Goal: Task Accomplishment & Management: Use online tool/utility

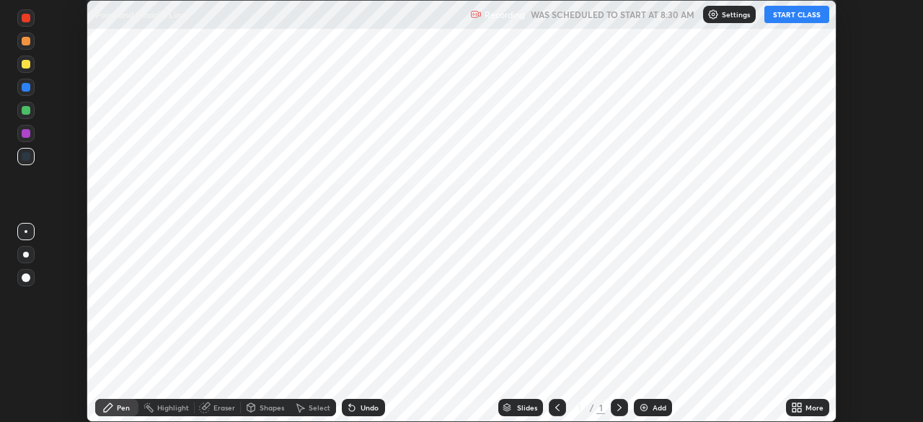
scroll to position [422, 923]
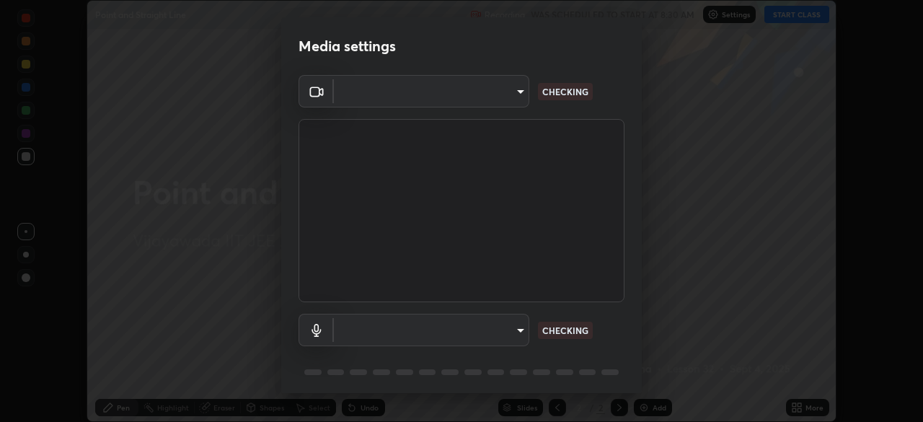
type input "b74a1fcb957b607d7891aad9ae8d06523c05b0d929b8136650b48c924e792bd8"
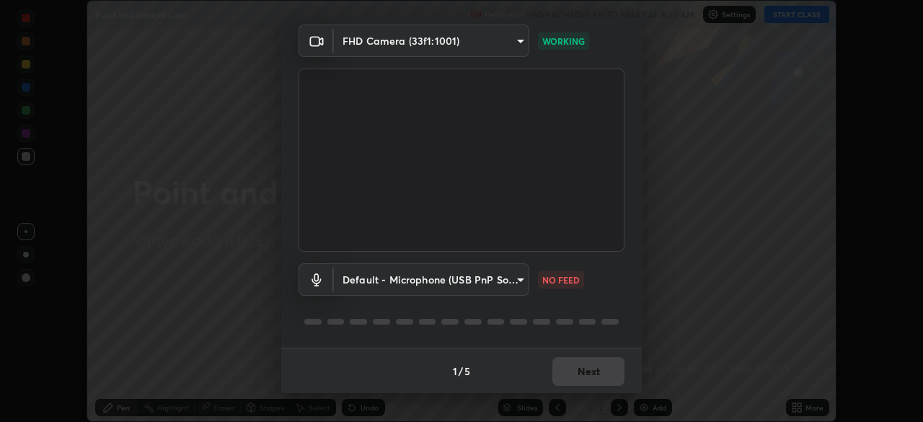
click at [346, 280] on body "Erase all Point and Straight Line Recording WAS SCHEDULED TO START AT 8:30 AM S…" at bounding box center [461, 211] width 923 height 422
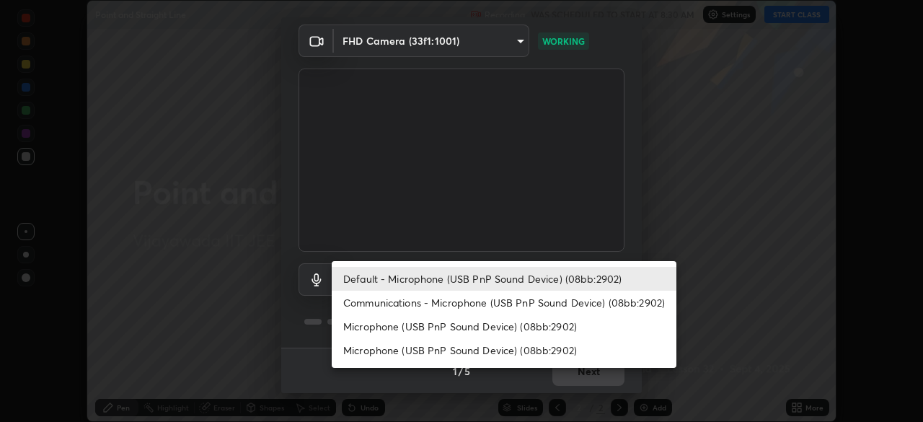
click at [355, 307] on li "Communications - Microphone (USB PnP Sound Device) (08bb:2902)" at bounding box center [504, 303] width 345 height 24
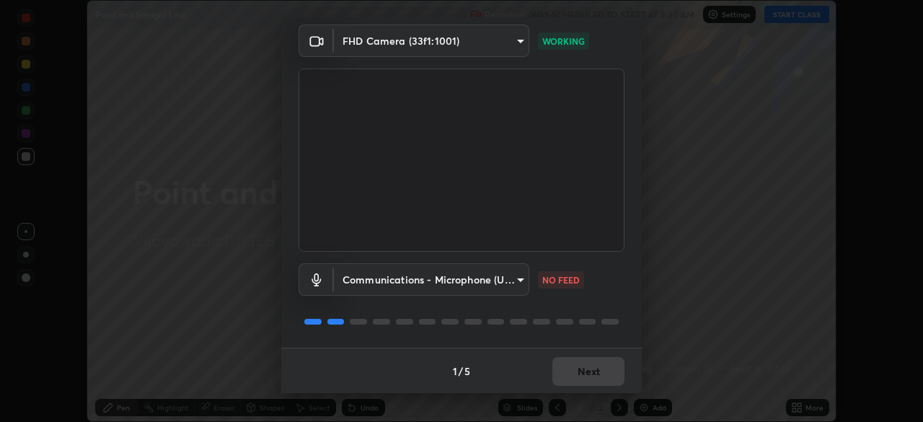
click at [353, 280] on body "Erase all Point and Straight Line Recording WAS SCHEDULED TO START AT 8:30 AM S…" at bounding box center [461, 211] width 923 height 422
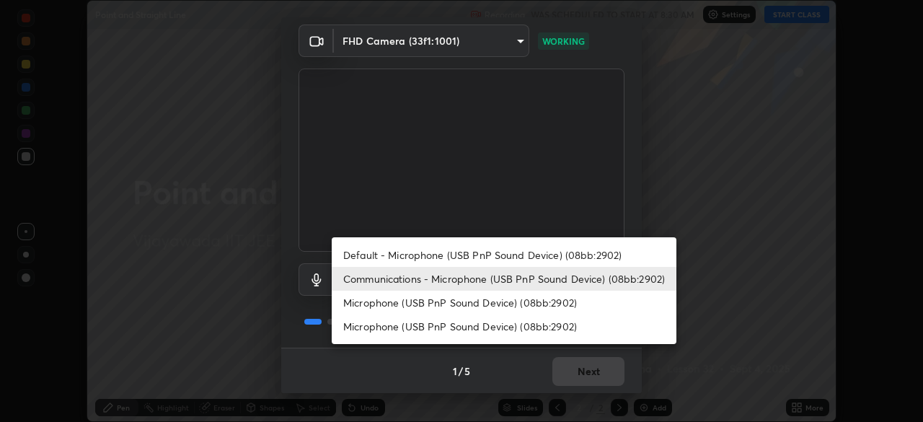
click at [356, 258] on li "Default - Microphone (USB PnP Sound Device) (08bb:2902)" at bounding box center [504, 255] width 345 height 24
type input "default"
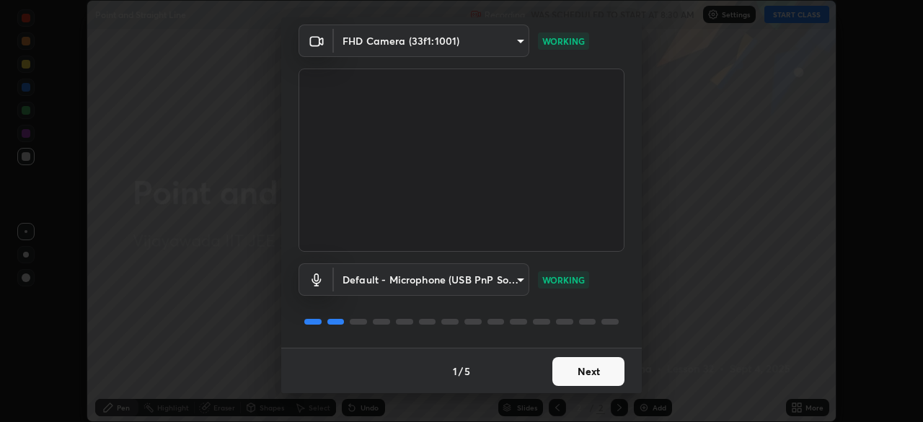
click at [567, 371] on button "Next" at bounding box center [589, 371] width 72 height 29
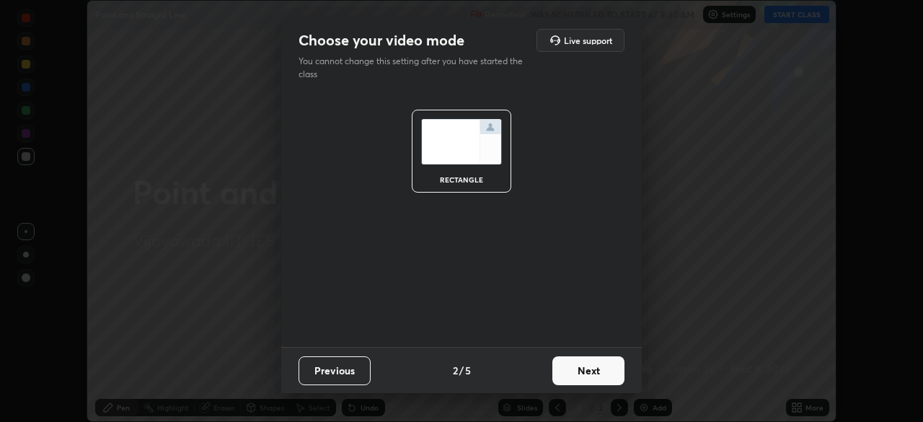
click at [570, 372] on button "Next" at bounding box center [589, 370] width 72 height 29
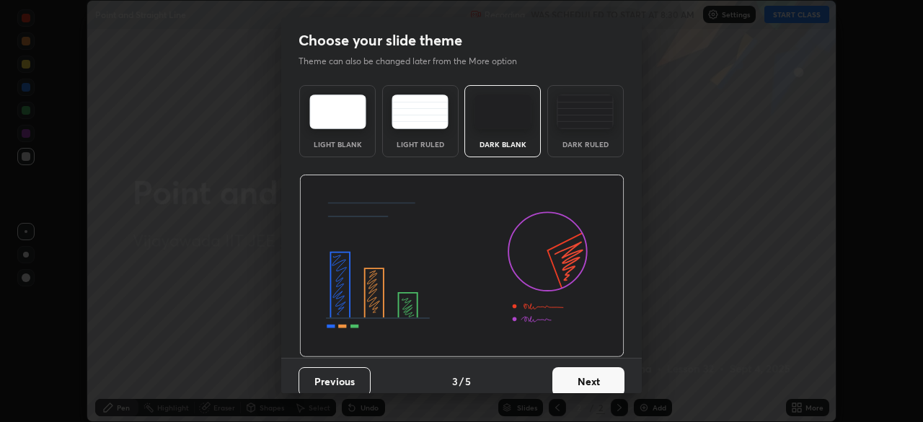
click at [573, 379] on button "Next" at bounding box center [589, 381] width 72 height 29
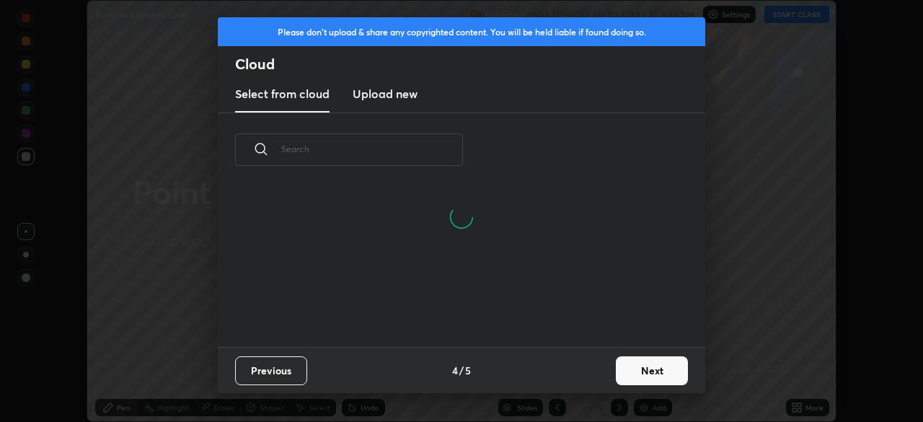
click at [628, 368] on button "Next" at bounding box center [652, 370] width 72 height 29
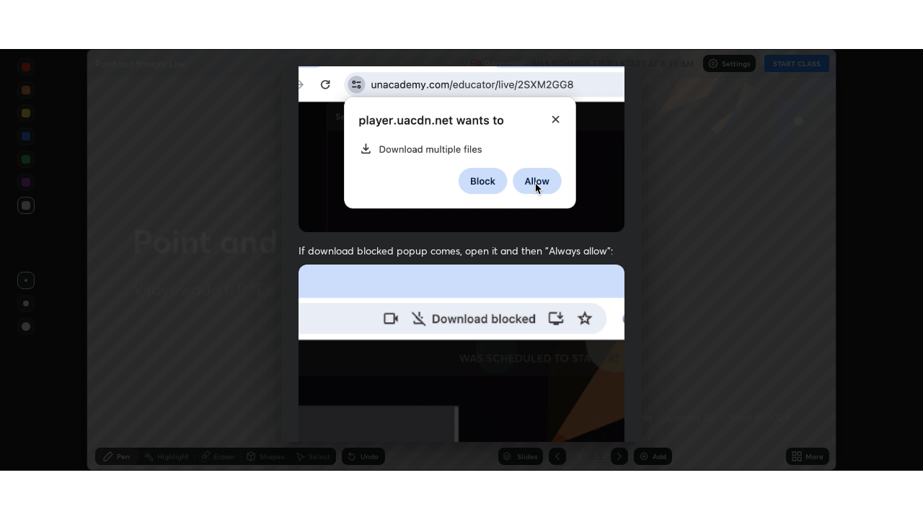
scroll to position [345, 0]
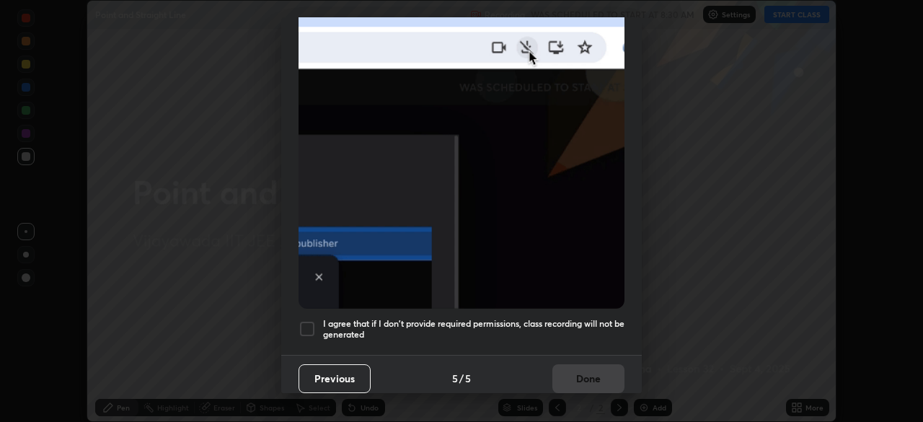
click at [535, 318] on h5 "I agree that if I don't provide required permissions, class recording will not …" at bounding box center [474, 329] width 302 height 22
click at [563, 375] on button "Done" at bounding box center [589, 378] width 72 height 29
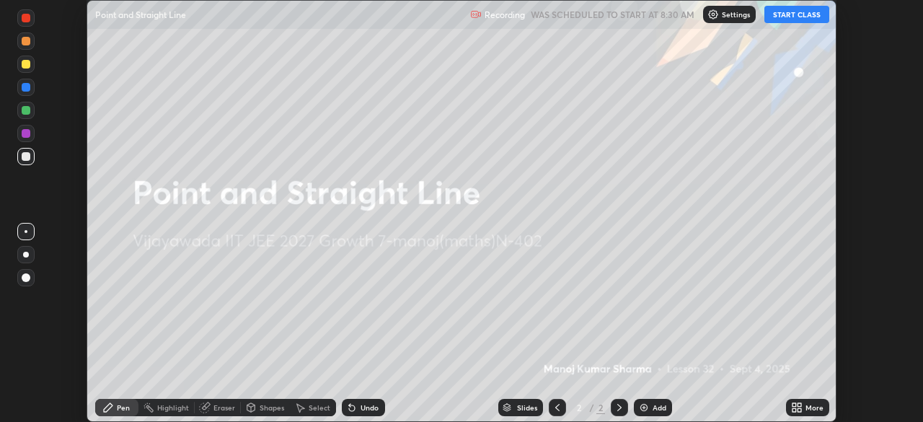
click at [784, 17] on button "START CLASS" at bounding box center [797, 14] width 65 height 17
click at [795, 404] on icon at bounding box center [795, 405] width 4 height 4
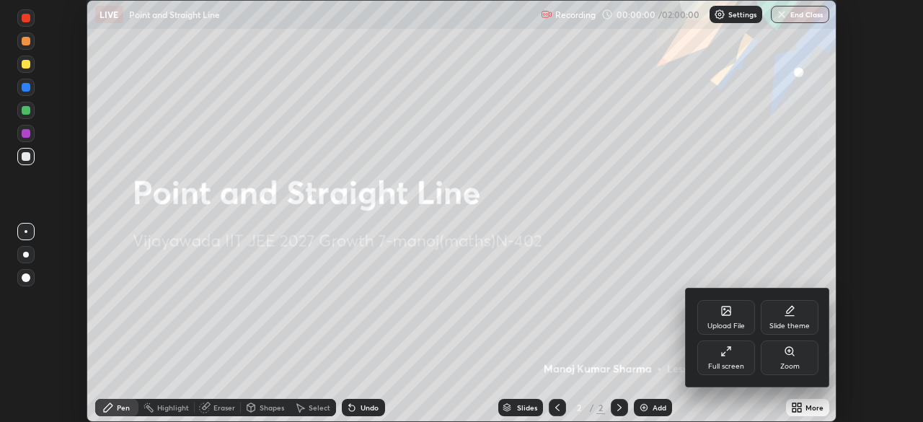
click at [727, 356] on icon at bounding box center [727, 352] width 12 height 12
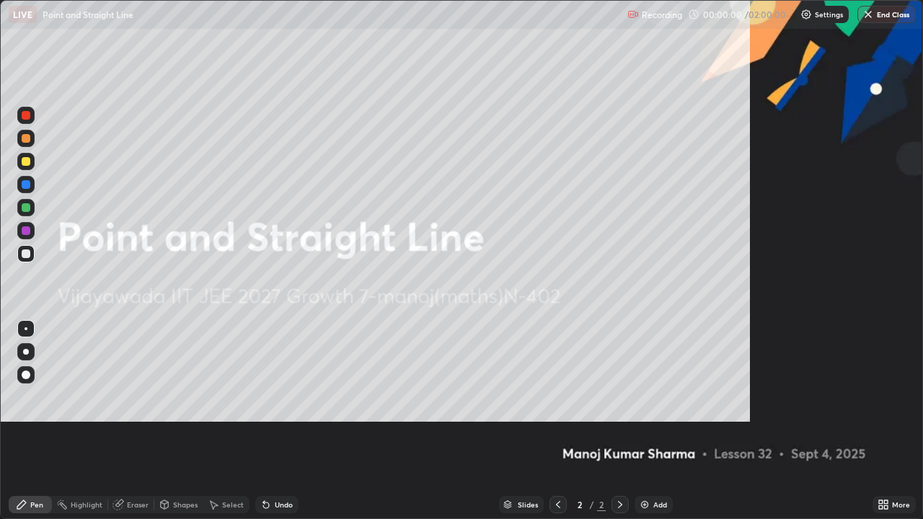
scroll to position [519, 923]
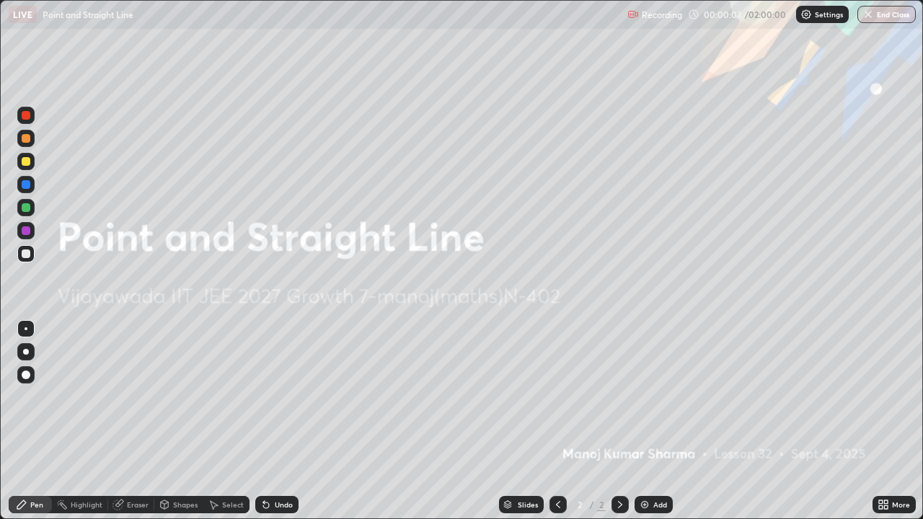
click at [27, 349] on div at bounding box center [26, 352] width 6 height 6
click at [618, 421] on icon at bounding box center [620, 504] width 4 height 7
click at [654, 421] on div "Add" at bounding box center [661, 504] width 14 height 7
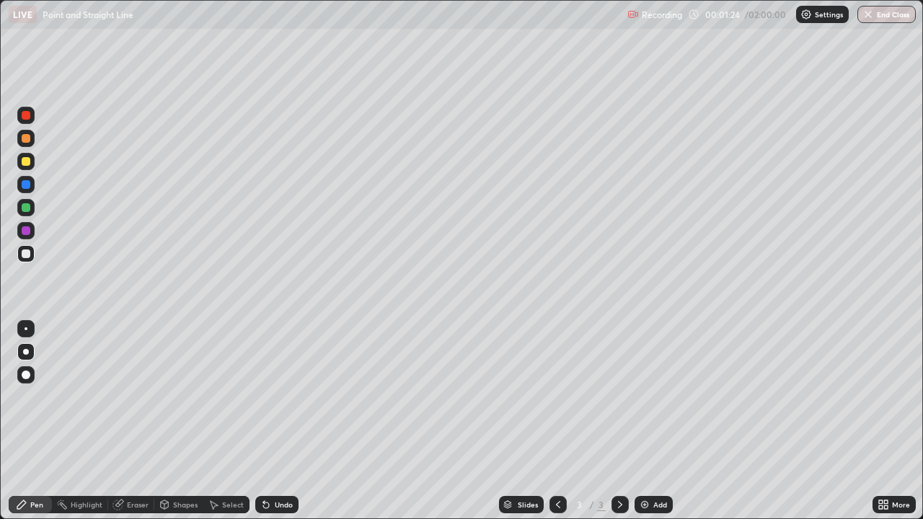
click at [27, 230] on div at bounding box center [26, 231] width 9 height 9
click at [24, 257] on div at bounding box center [26, 254] width 9 height 9
click at [275, 421] on div "Undo" at bounding box center [284, 504] width 18 height 7
click at [30, 208] on div at bounding box center [26, 207] width 9 height 9
click at [27, 231] on div at bounding box center [26, 231] width 9 height 9
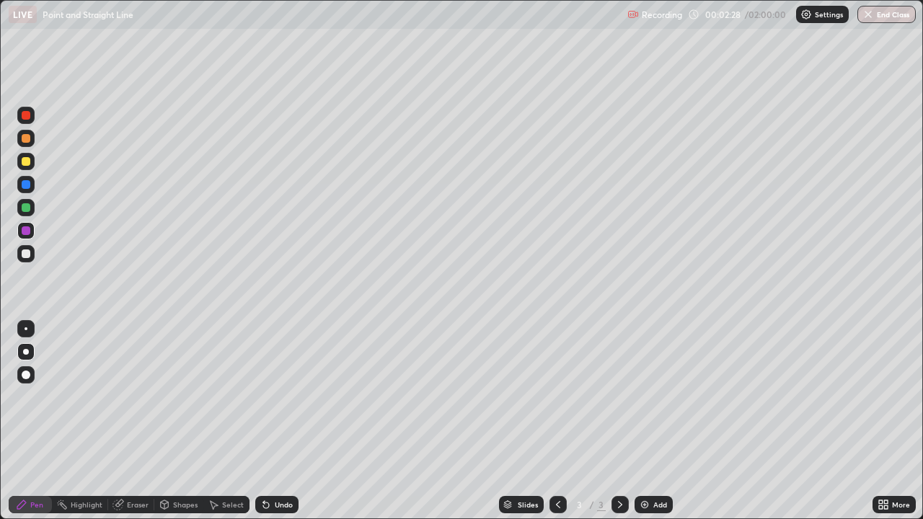
click at [31, 253] on div at bounding box center [25, 253] width 17 height 17
click at [26, 159] on div at bounding box center [26, 161] width 9 height 9
click at [25, 118] on div at bounding box center [26, 115] width 9 height 9
click at [24, 210] on div at bounding box center [26, 207] width 9 height 9
click at [26, 115] on div at bounding box center [26, 115] width 9 height 9
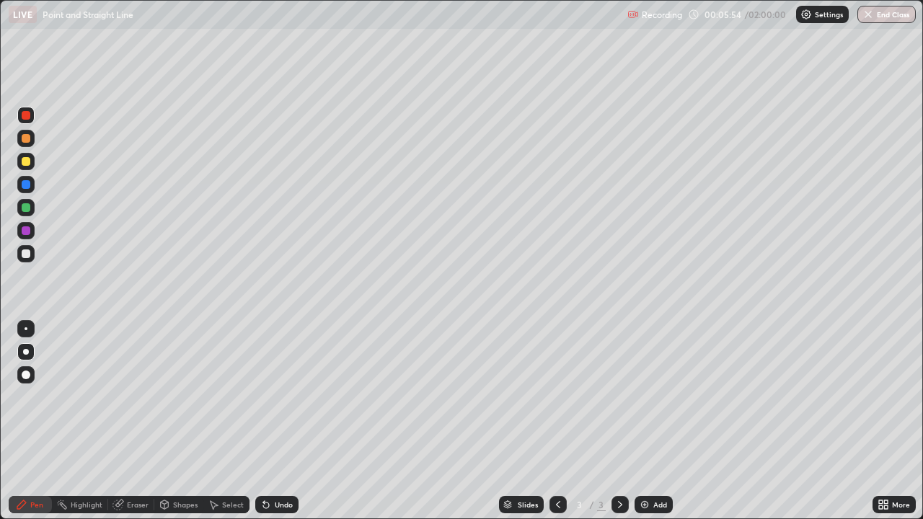
click at [26, 208] on div at bounding box center [26, 207] width 9 height 9
click at [26, 141] on div at bounding box center [26, 138] width 9 height 9
click at [25, 207] on div at bounding box center [26, 207] width 9 height 9
click at [25, 231] on div at bounding box center [26, 231] width 9 height 9
click at [25, 252] on div at bounding box center [26, 254] width 9 height 9
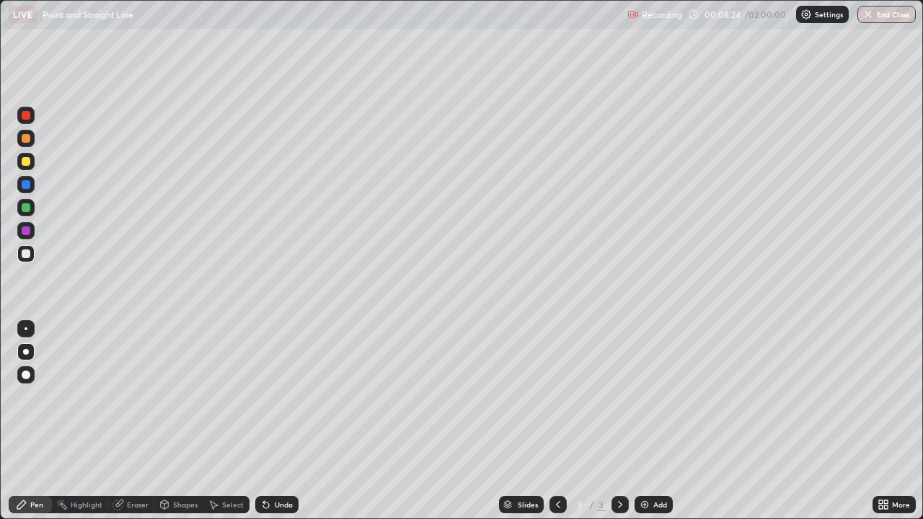
click at [23, 207] on div at bounding box center [26, 207] width 9 height 9
click at [25, 253] on div at bounding box center [26, 254] width 9 height 9
click at [649, 421] on img at bounding box center [645, 505] width 12 height 12
click at [27, 232] on div at bounding box center [26, 231] width 9 height 9
click at [28, 208] on div at bounding box center [26, 207] width 9 height 9
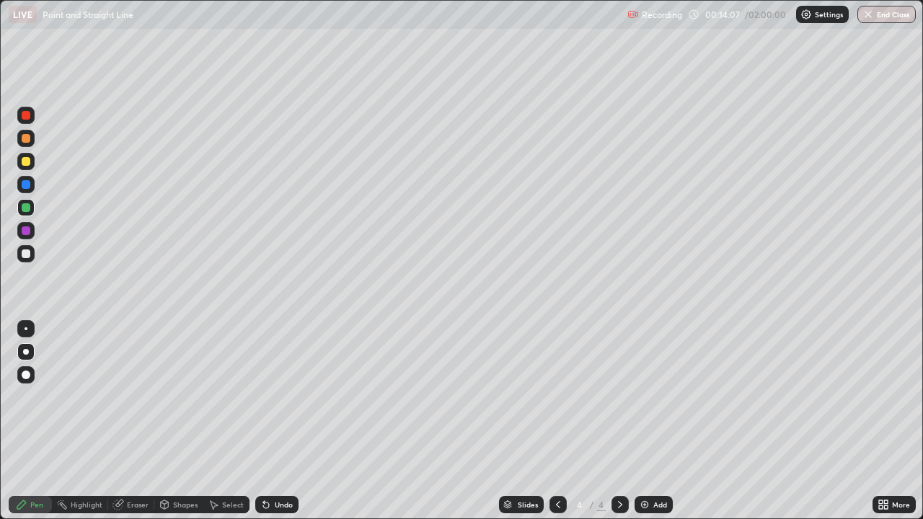
click at [27, 161] on div at bounding box center [26, 161] width 9 height 9
click at [26, 210] on div at bounding box center [26, 207] width 9 height 9
click at [25, 229] on div at bounding box center [26, 231] width 9 height 9
click at [25, 256] on div at bounding box center [26, 254] width 9 height 9
click at [648, 421] on img at bounding box center [645, 505] width 12 height 12
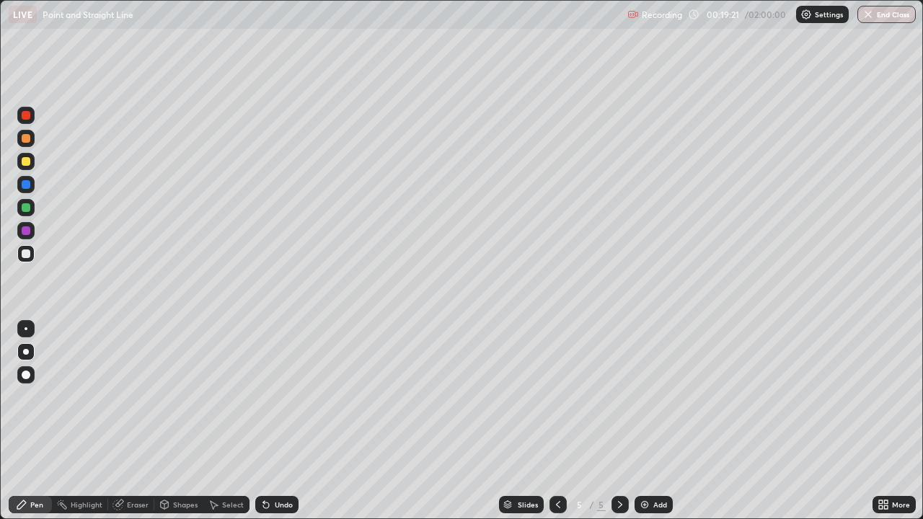
click at [26, 232] on div at bounding box center [26, 231] width 9 height 9
click at [26, 208] on div at bounding box center [26, 207] width 9 height 9
click at [27, 231] on div at bounding box center [26, 231] width 9 height 9
click at [27, 254] on div at bounding box center [26, 254] width 9 height 9
click at [134, 421] on div "Eraser" at bounding box center [138, 504] width 22 height 7
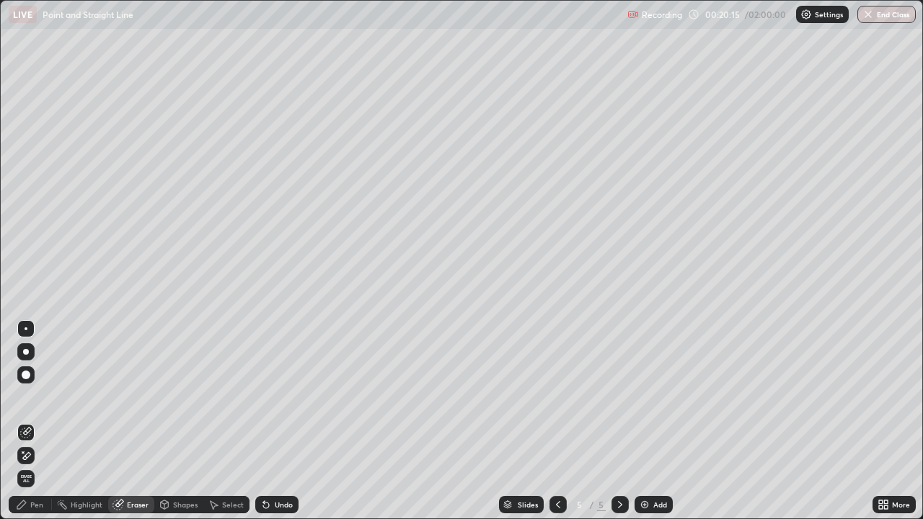
click at [33, 421] on div "Pen" at bounding box center [36, 504] width 13 height 7
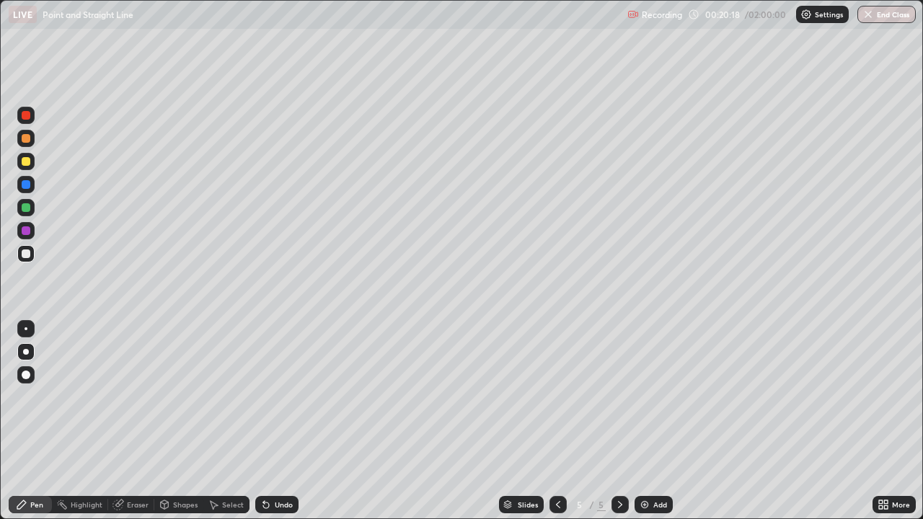
click at [33, 229] on div at bounding box center [25, 230] width 17 height 17
click at [139, 421] on div "Eraser" at bounding box center [138, 504] width 22 height 7
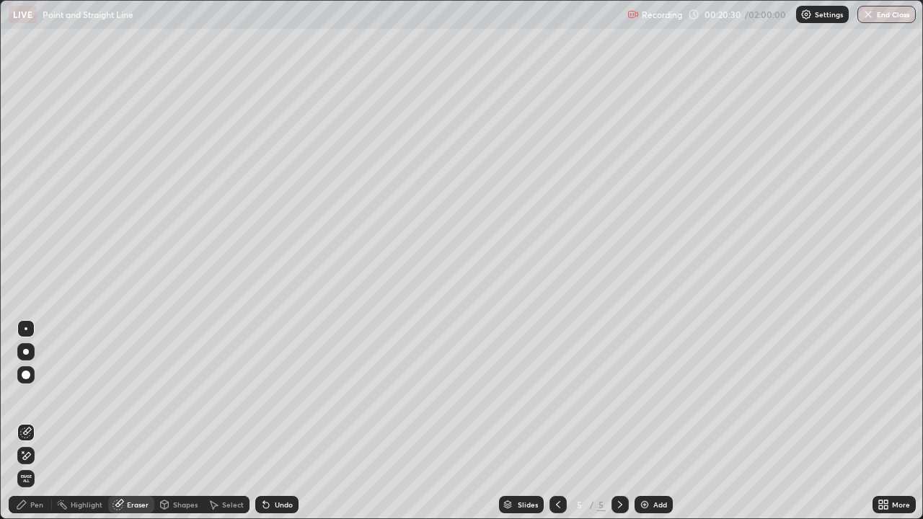
click at [33, 421] on div "Pen" at bounding box center [36, 504] width 13 height 7
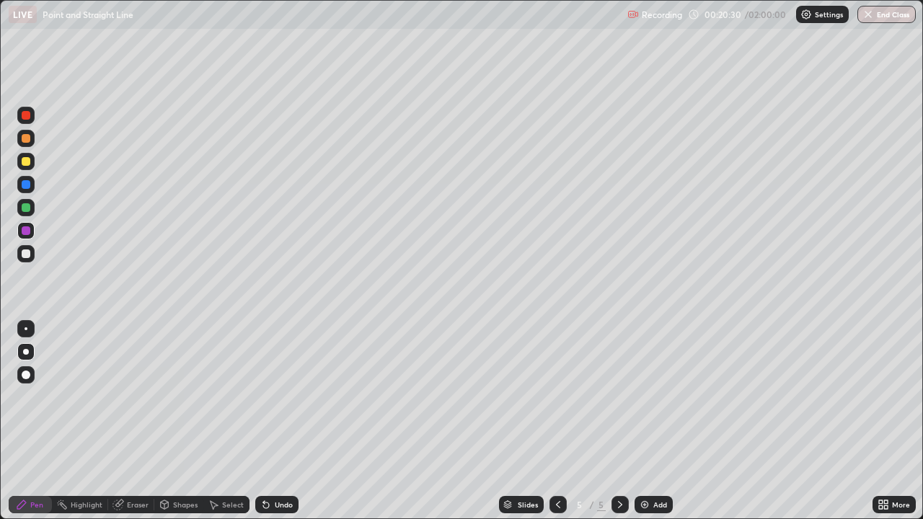
click at [31, 252] on div at bounding box center [25, 253] width 17 height 17
click at [277, 421] on div "Undo" at bounding box center [284, 504] width 18 height 7
click at [26, 185] on div at bounding box center [26, 184] width 9 height 9
click at [27, 162] on div at bounding box center [26, 161] width 9 height 9
click at [27, 232] on div at bounding box center [26, 231] width 9 height 9
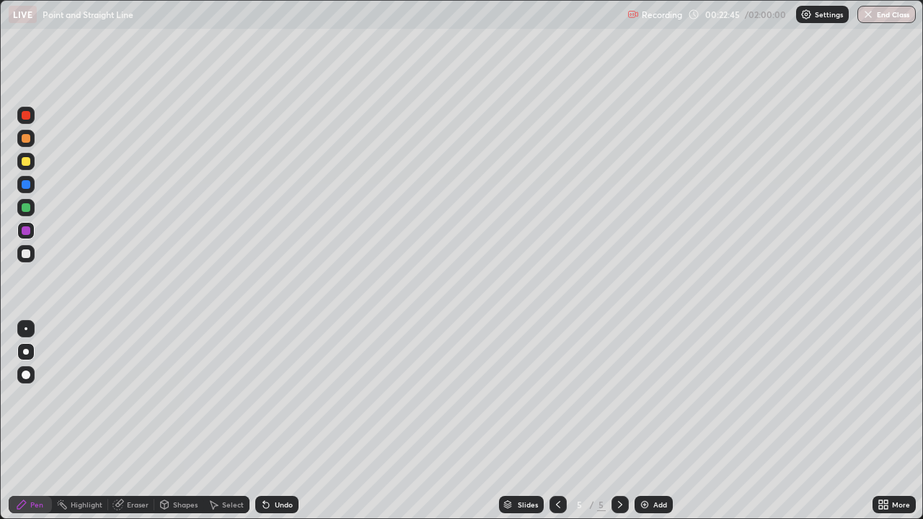
click at [29, 255] on div at bounding box center [26, 254] width 9 height 9
click at [24, 232] on div at bounding box center [26, 231] width 9 height 9
click at [26, 252] on div at bounding box center [26, 254] width 9 height 9
click at [27, 185] on div at bounding box center [26, 184] width 9 height 9
click at [27, 114] on div at bounding box center [26, 115] width 9 height 9
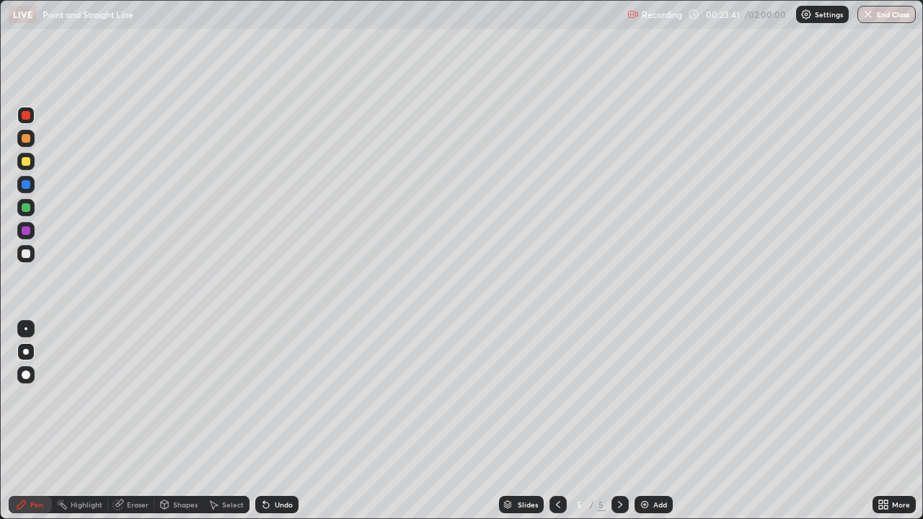
click at [30, 206] on div at bounding box center [26, 207] width 9 height 9
click at [27, 116] on div at bounding box center [26, 115] width 9 height 9
click at [27, 254] on div at bounding box center [26, 254] width 9 height 9
click at [647, 421] on img at bounding box center [645, 505] width 12 height 12
click at [30, 208] on div at bounding box center [26, 207] width 9 height 9
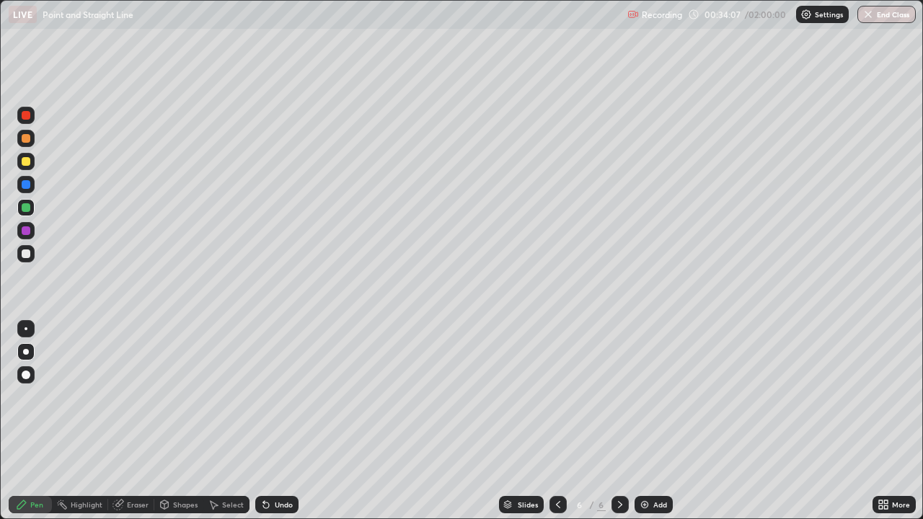
click at [25, 117] on div at bounding box center [26, 115] width 9 height 9
click at [26, 252] on div at bounding box center [26, 254] width 9 height 9
click at [27, 234] on div at bounding box center [26, 231] width 9 height 9
click at [646, 421] on img at bounding box center [645, 505] width 12 height 12
click at [27, 162] on div at bounding box center [26, 161] width 9 height 9
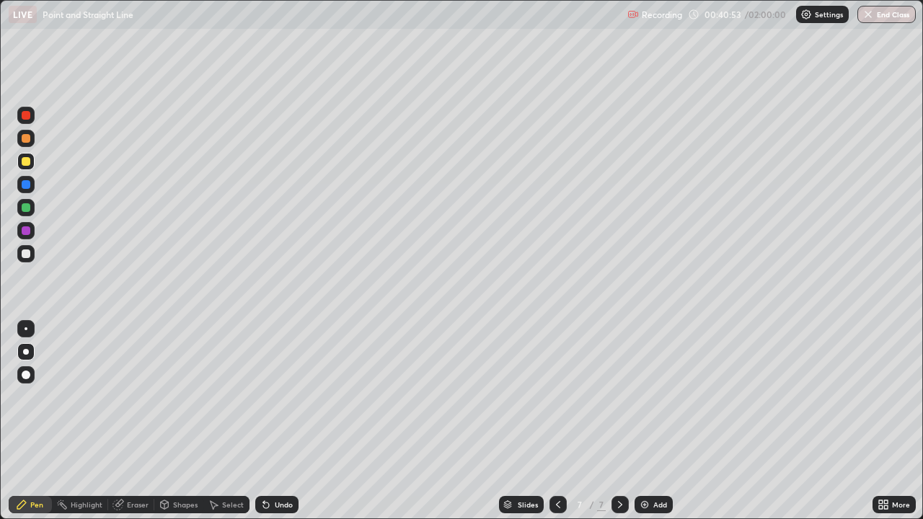
click at [27, 252] on div at bounding box center [26, 254] width 9 height 9
click at [30, 207] on div at bounding box center [26, 207] width 9 height 9
click at [32, 232] on div at bounding box center [25, 230] width 17 height 17
click at [28, 207] on div at bounding box center [26, 207] width 9 height 9
click at [27, 255] on div at bounding box center [26, 254] width 9 height 9
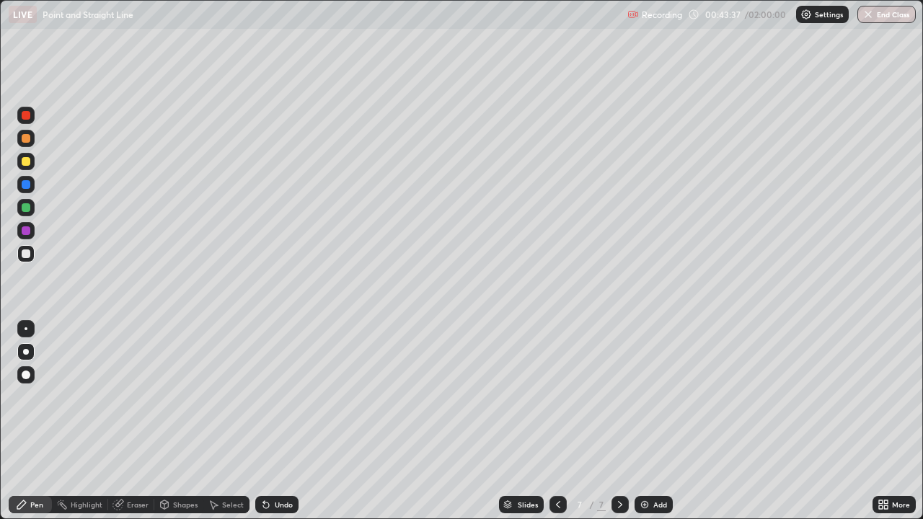
click at [26, 114] on div at bounding box center [26, 115] width 9 height 9
click at [30, 185] on div at bounding box center [26, 184] width 9 height 9
click at [27, 211] on div at bounding box center [26, 207] width 9 height 9
click at [30, 180] on div at bounding box center [25, 184] width 17 height 17
click at [639, 421] on img at bounding box center [645, 505] width 12 height 12
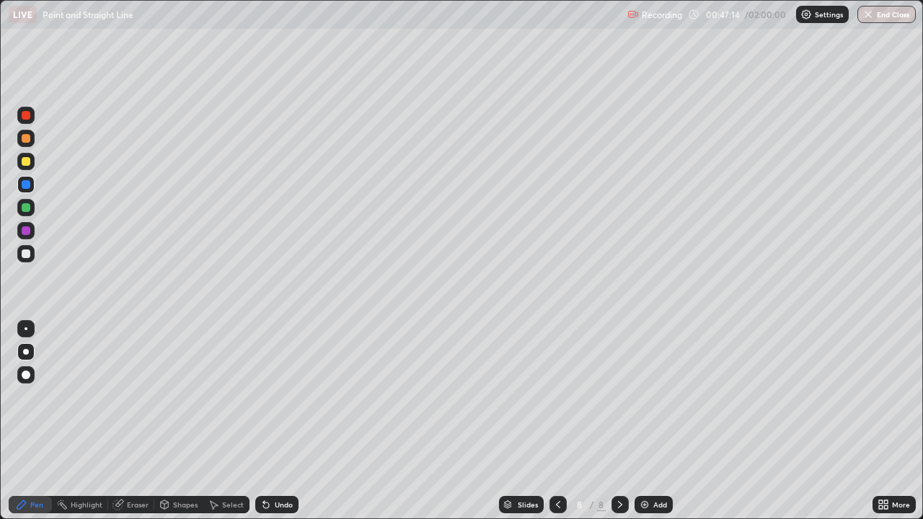
click at [27, 252] on div at bounding box center [26, 254] width 9 height 9
click at [27, 232] on div at bounding box center [26, 231] width 9 height 9
click at [27, 208] on div at bounding box center [26, 207] width 9 height 9
click at [27, 185] on div at bounding box center [26, 184] width 9 height 9
click at [26, 115] on div at bounding box center [26, 115] width 9 height 9
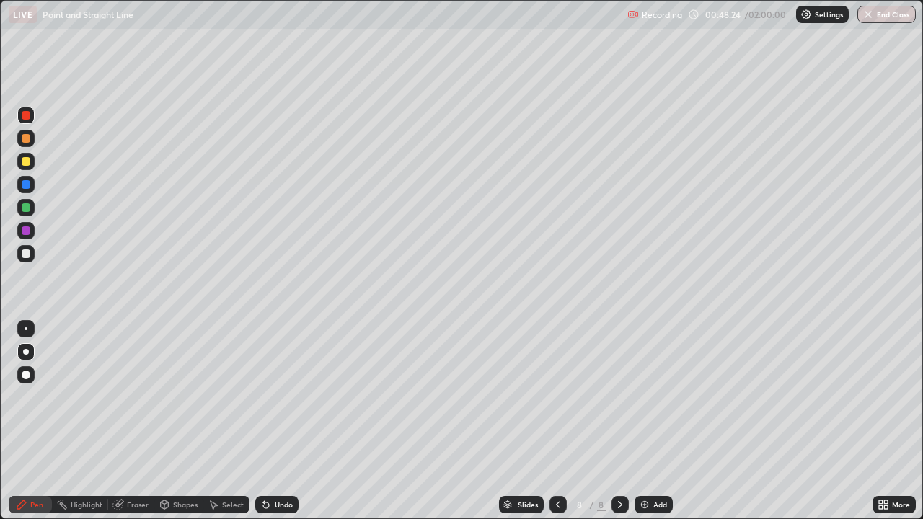
click at [26, 138] on div at bounding box center [26, 138] width 9 height 9
click at [25, 206] on div at bounding box center [26, 207] width 9 height 9
click at [27, 253] on div at bounding box center [26, 254] width 9 height 9
click at [649, 421] on img at bounding box center [645, 505] width 12 height 12
click at [25, 208] on div at bounding box center [26, 207] width 9 height 9
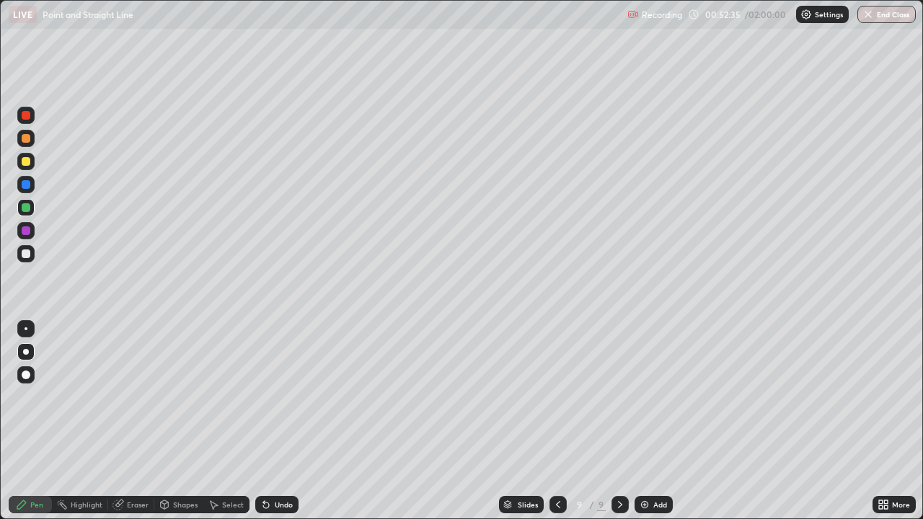
click at [22, 232] on div at bounding box center [26, 231] width 9 height 9
click at [25, 164] on div at bounding box center [26, 161] width 9 height 9
click at [280, 421] on div "Undo" at bounding box center [284, 504] width 18 height 7
click at [281, 421] on div "Undo" at bounding box center [276, 504] width 43 height 17
click at [280, 421] on div "Undo" at bounding box center [284, 504] width 18 height 7
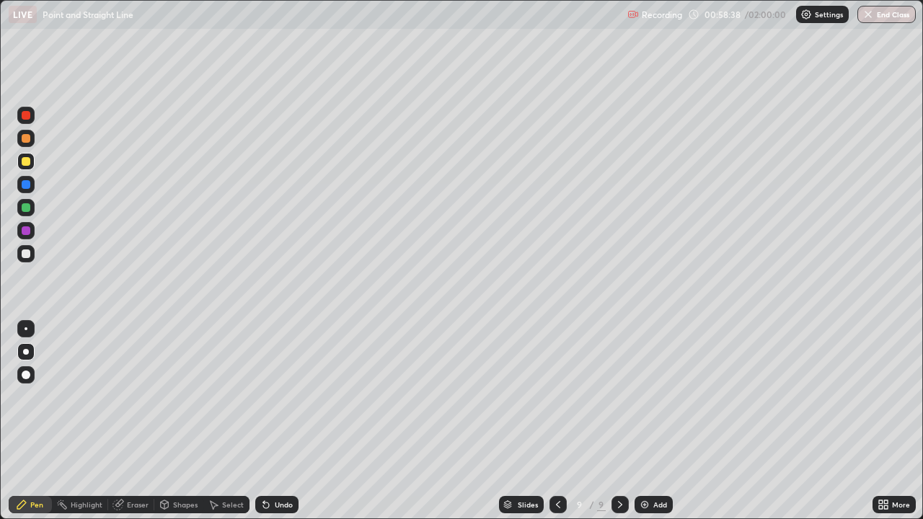
click at [281, 421] on div "Undo" at bounding box center [284, 504] width 18 height 7
click at [280, 421] on div "Undo" at bounding box center [284, 504] width 18 height 7
click at [278, 421] on div "Undo" at bounding box center [284, 504] width 18 height 7
click at [28, 187] on div at bounding box center [26, 184] width 9 height 9
click at [24, 233] on div at bounding box center [26, 231] width 9 height 9
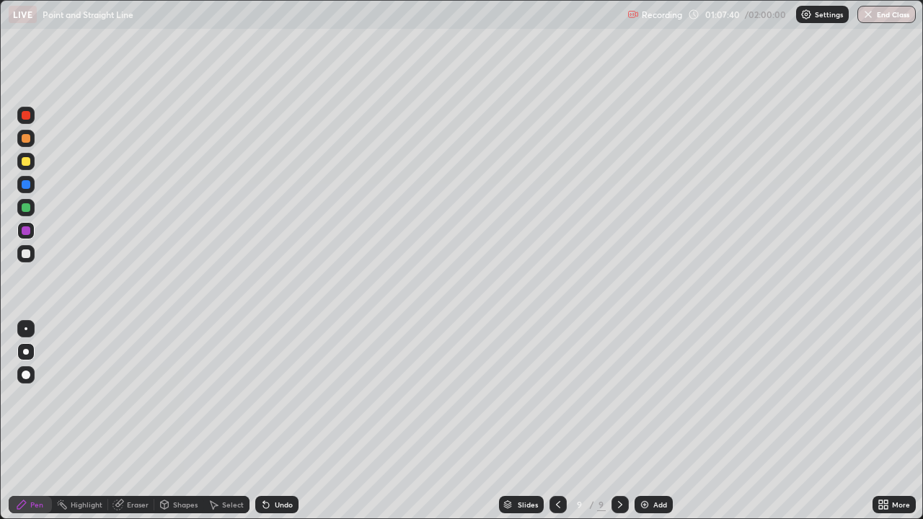
click at [642, 421] on img at bounding box center [645, 505] width 12 height 12
click at [30, 252] on div at bounding box center [26, 254] width 9 height 9
click at [22, 231] on div at bounding box center [26, 231] width 9 height 9
click at [25, 254] on div at bounding box center [26, 254] width 9 height 9
click at [25, 207] on div at bounding box center [26, 207] width 9 height 9
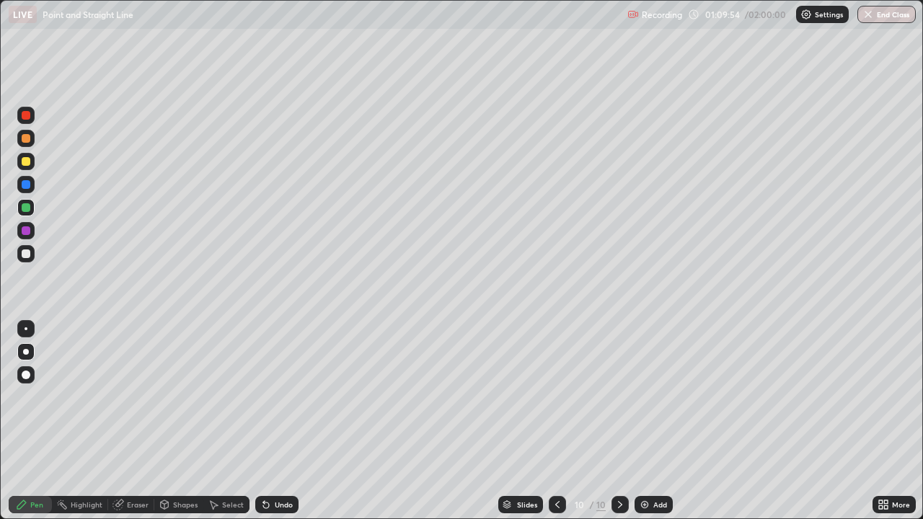
click at [25, 206] on div at bounding box center [26, 207] width 9 height 9
click at [264, 421] on icon at bounding box center [266, 506] width 6 height 6
click at [27, 117] on div at bounding box center [26, 115] width 9 height 9
click at [27, 252] on div at bounding box center [26, 254] width 9 height 9
click at [26, 253] on div at bounding box center [26, 254] width 9 height 9
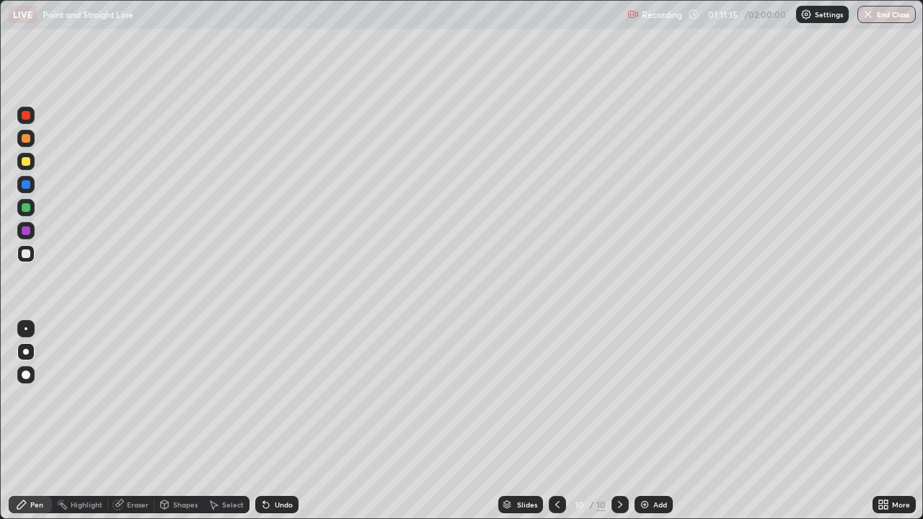
click at [26, 251] on div at bounding box center [26, 254] width 9 height 9
click at [25, 231] on div at bounding box center [26, 231] width 9 height 9
click at [24, 139] on div at bounding box center [26, 138] width 9 height 9
click at [27, 255] on div at bounding box center [26, 254] width 9 height 9
click at [643, 421] on img at bounding box center [645, 505] width 12 height 12
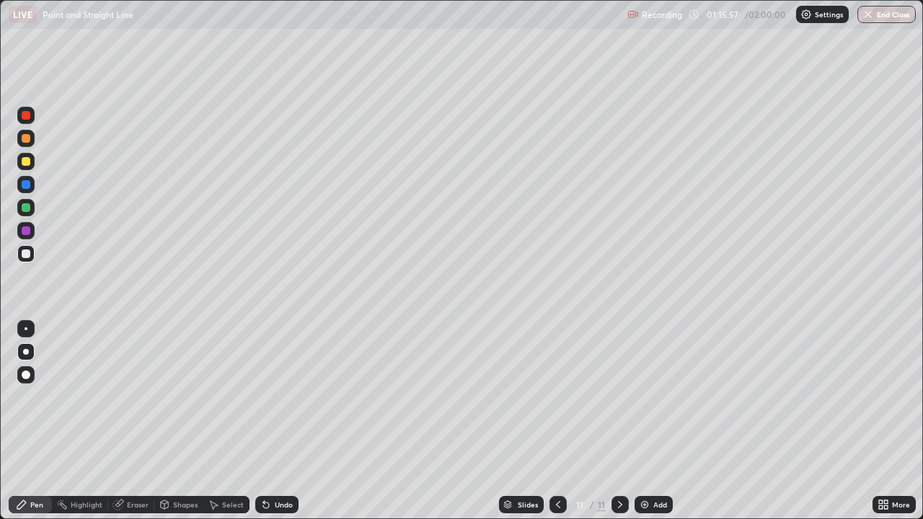
click at [27, 161] on div at bounding box center [26, 161] width 9 height 9
click at [30, 140] on div at bounding box center [26, 138] width 9 height 9
click at [27, 114] on div at bounding box center [26, 115] width 9 height 9
click at [127, 421] on div "Eraser" at bounding box center [138, 504] width 22 height 7
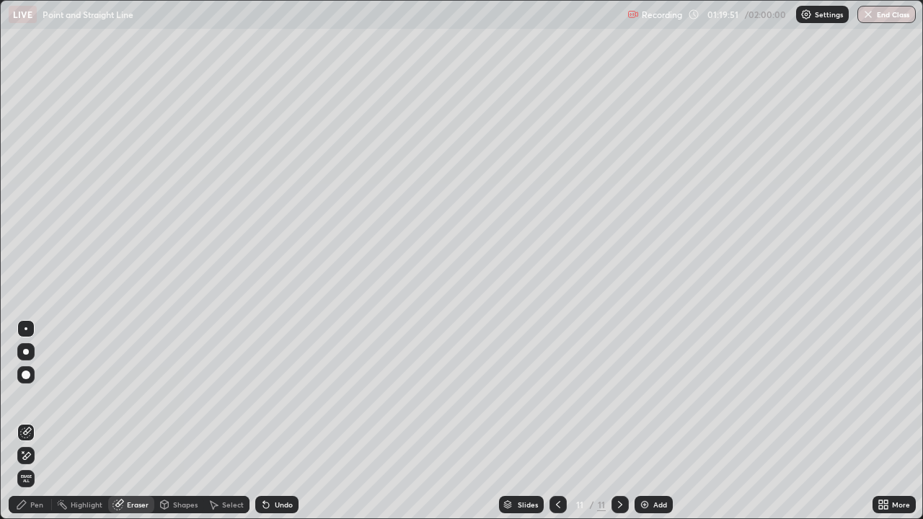
click at [32, 421] on div "Pen" at bounding box center [36, 504] width 13 height 7
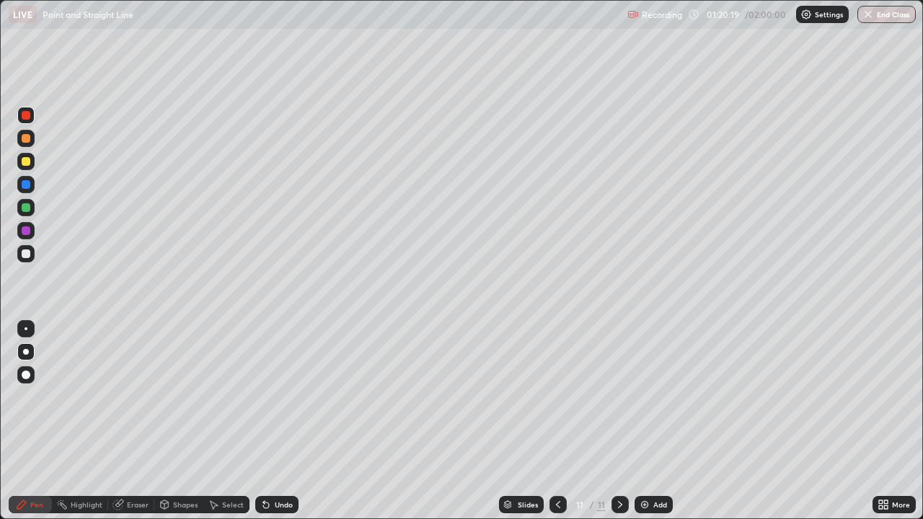
click at [25, 162] on div at bounding box center [26, 161] width 9 height 9
click at [25, 114] on div at bounding box center [26, 115] width 9 height 9
click at [38, 60] on div "Erase all" at bounding box center [26, 260] width 35 height 462
click at [23, 229] on div at bounding box center [26, 231] width 9 height 9
click at [287, 421] on div "Undo" at bounding box center [284, 504] width 18 height 7
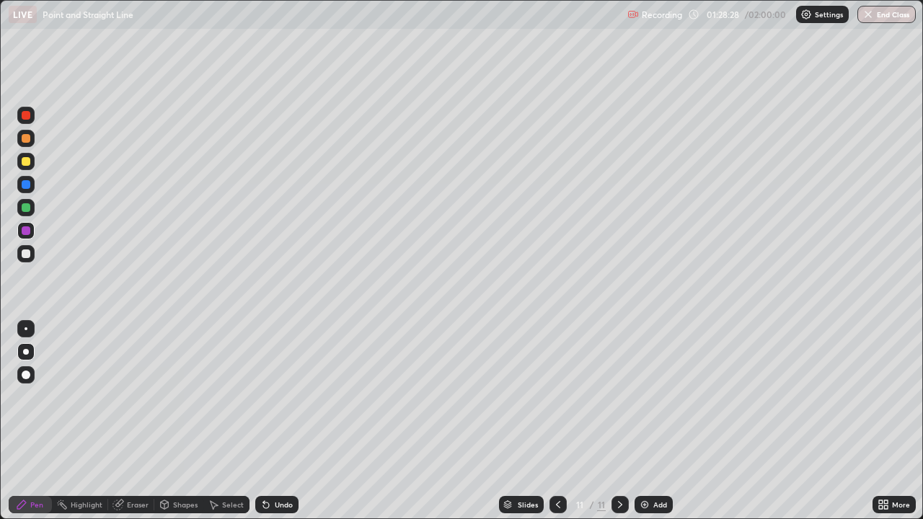
click at [286, 421] on div "Undo" at bounding box center [276, 504] width 43 height 17
click at [26, 116] on div at bounding box center [26, 115] width 9 height 9
click at [616, 421] on icon at bounding box center [621, 505] width 12 height 12
click at [618, 421] on icon at bounding box center [621, 505] width 12 height 12
click at [646, 421] on img at bounding box center [645, 505] width 12 height 12
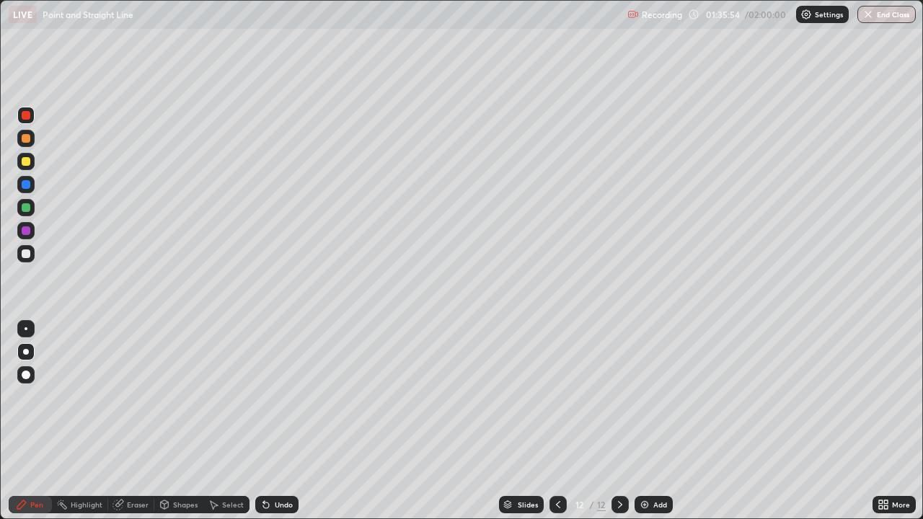
click at [25, 205] on div at bounding box center [26, 207] width 9 height 9
click at [271, 421] on div "Undo" at bounding box center [276, 504] width 43 height 17
click at [275, 421] on div "Undo" at bounding box center [284, 504] width 18 height 7
click at [277, 421] on div "Undo" at bounding box center [284, 504] width 18 height 7
click at [131, 421] on div "Eraser" at bounding box center [138, 504] width 22 height 7
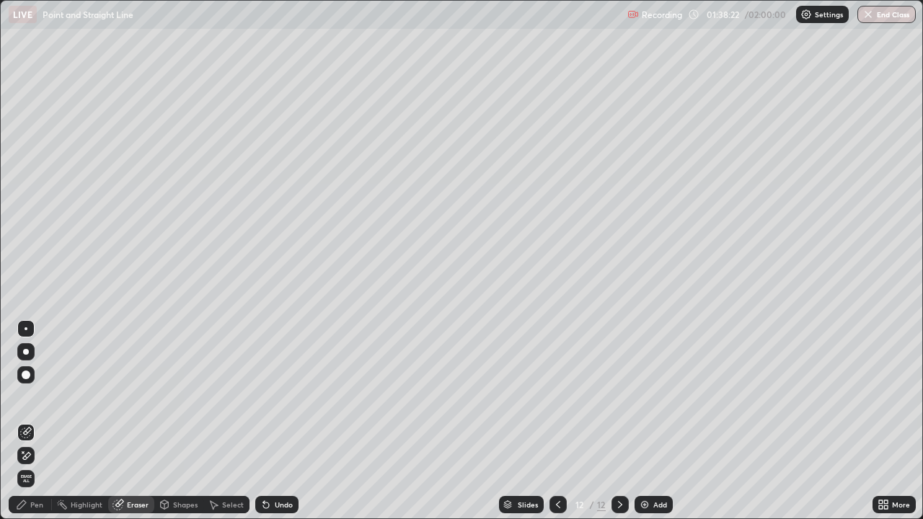
click at [40, 421] on div "Pen" at bounding box center [30, 504] width 43 height 17
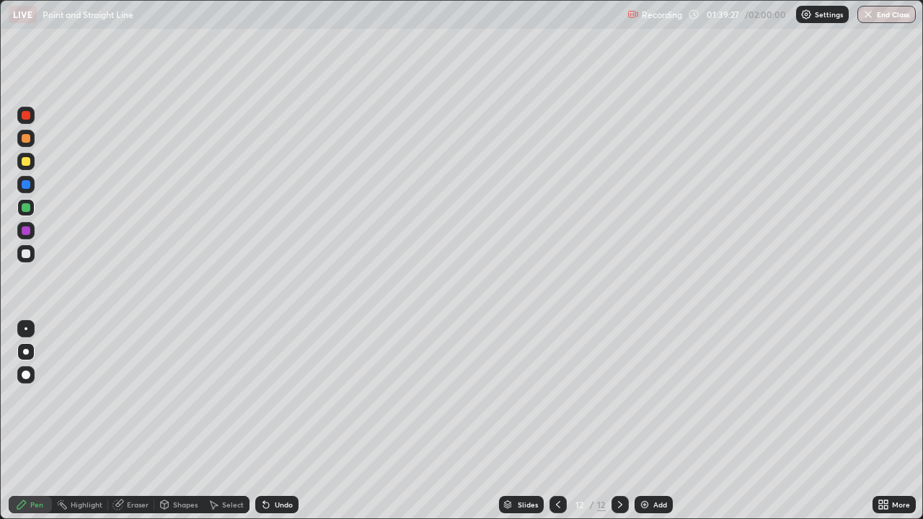
click at [26, 230] on div at bounding box center [26, 231] width 9 height 9
click at [132, 421] on div "Eraser" at bounding box center [138, 504] width 22 height 7
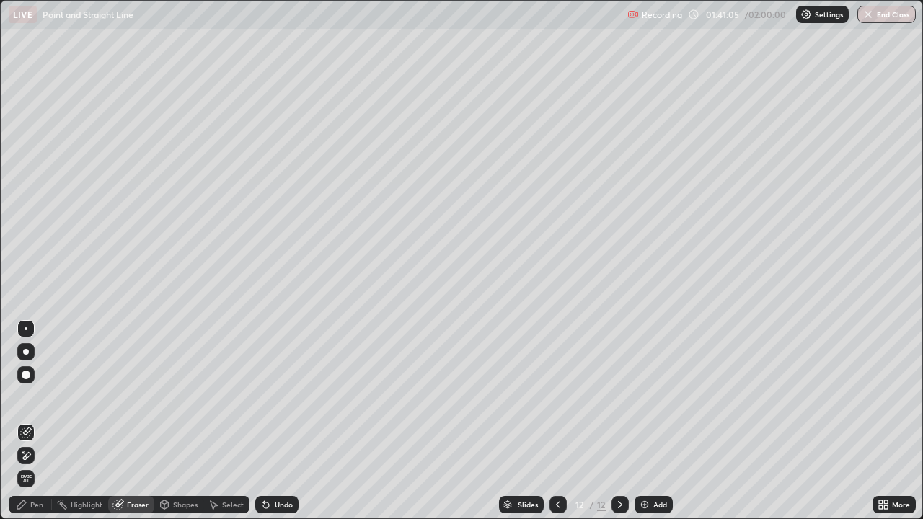
click at [32, 421] on div "Pen" at bounding box center [36, 504] width 13 height 7
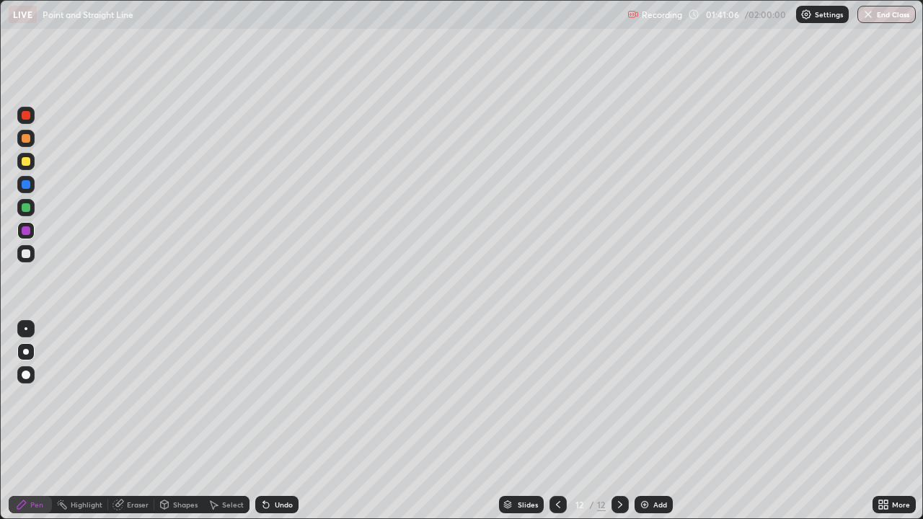
click at [30, 206] on div at bounding box center [26, 207] width 9 height 9
click at [26, 231] on div at bounding box center [26, 231] width 9 height 9
click at [32, 208] on div at bounding box center [25, 207] width 17 height 17
click at [648, 421] on img at bounding box center [645, 505] width 12 height 12
click at [26, 116] on div at bounding box center [26, 115] width 9 height 9
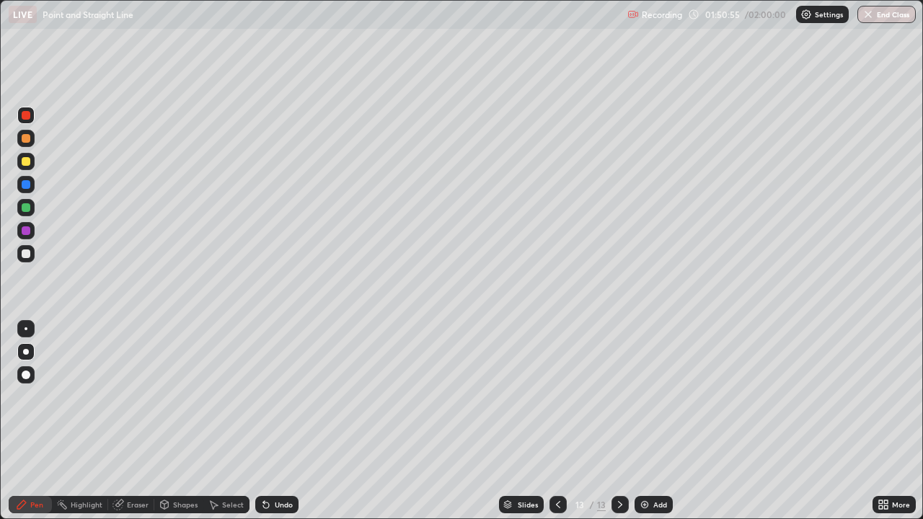
click at [25, 139] on div at bounding box center [26, 138] width 9 height 9
click at [25, 232] on div at bounding box center [26, 231] width 9 height 9
click at [27, 250] on div at bounding box center [26, 254] width 9 height 9
click at [27, 117] on div at bounding box center [26, 115] width 9 height 9
click at [25, 251] on div at bounding box center [26, 254] width 9 height 9
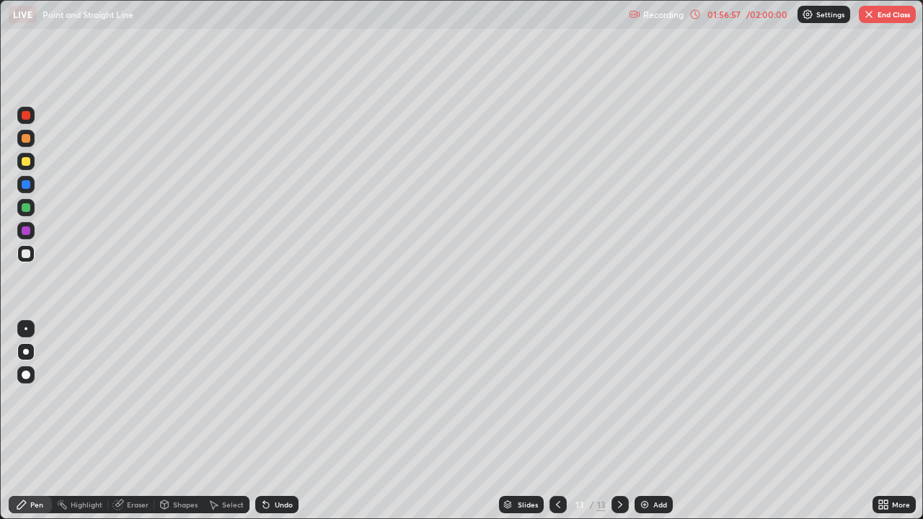
click at [882, 20] on button "End Class" at bounding box center [887, 14] width 57 height 17
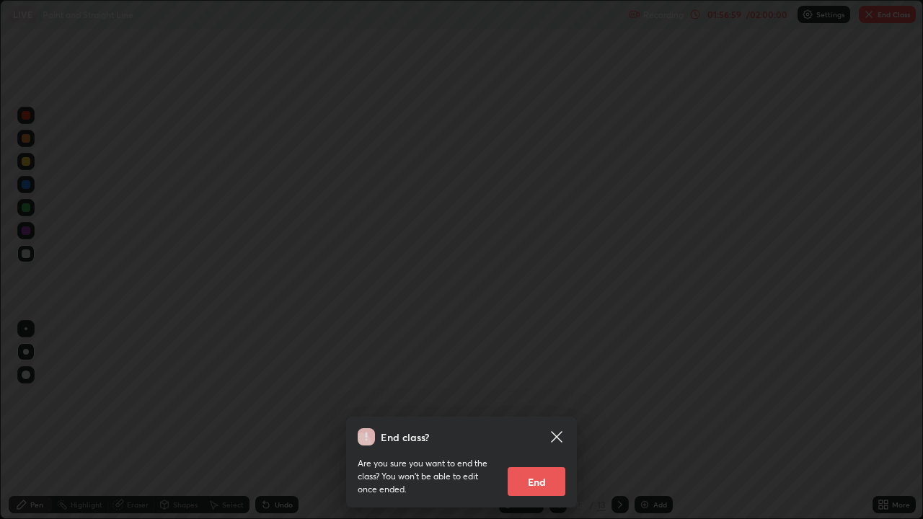
click at [544, 421] on button "End" at bounding box center [537, 481] width 58 height 29
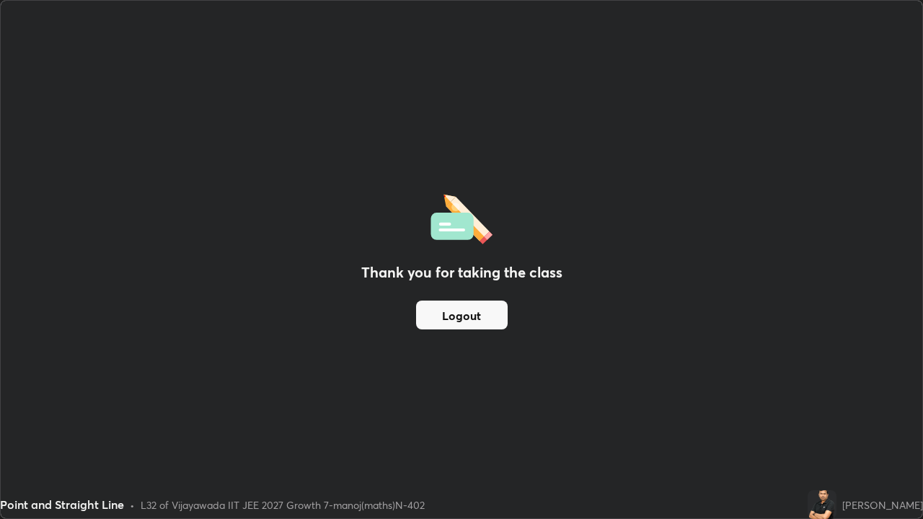
click at [464, 317] on button "Logout" at bounding box center [462, 315] width 92 height 29
